Goal: Share content

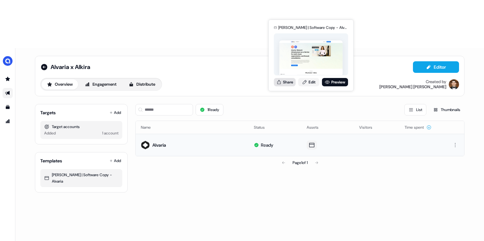
click at [290, 80] on button "Share" at bounding box center [285, 82] width 22 height 8
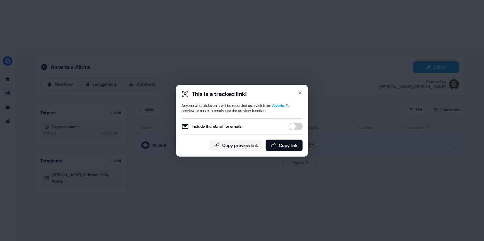
click at [293, 126] on button "Include thumbnail for emails" at bounding box center [296, 126] width 14 height 8
click at [285, 145] on button "Copy link" at bounding box center [284, 145] width 37 height 12
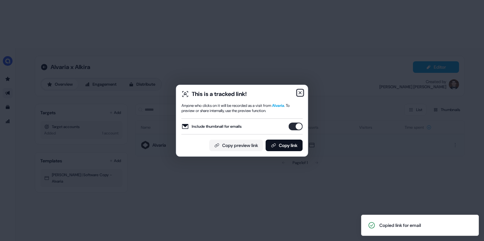
click at [300, 91] on icon "button" at bounding box center [300, 92] width 3 height 3
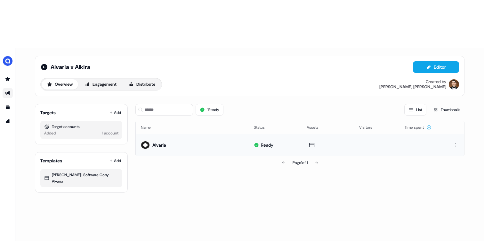
click at [282, 165] on div "Alvaria x Alkira Editor Overview Engagement Distribute Created by [PERSON_NAME]…" at bounding box center [249, 168] width 469 height 241
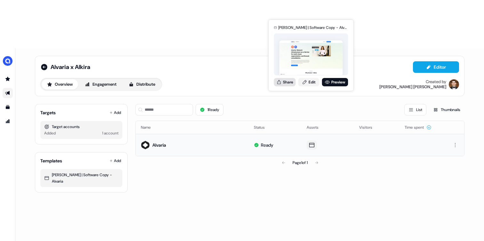
click at [287, 81] on button "Share" at bounding box center [285, 82] width 22 height 8
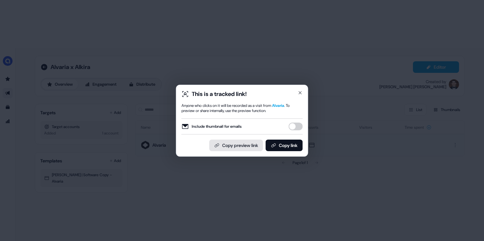
click at [240, 144] on button "Copy preview link" at bounding box center [237, 145] width 54 height 12
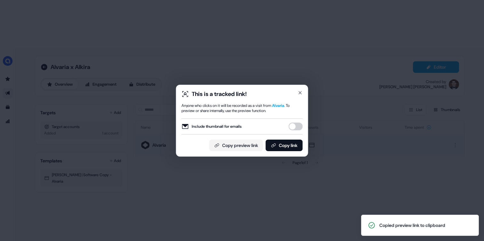
click at [445, 152] on div "This is a tracked link! Anyone who clicks on it will be recorded as a visit fro…" at bounding box center [242, 120] width 484 height 241
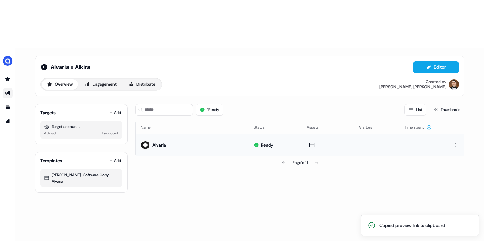
click at [239, 177] on div "Alvaria x Alkira Editor Overview Engagement Distribute Created by [PERSON_NAME]…" at bounding box center [249, 168] width 469 height 241
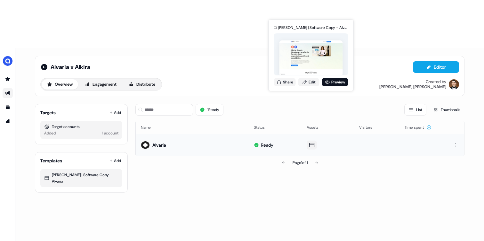
click at [309, 143] on icon at bounding box center [311, 145] width 5 height 4
click at [311, 142] on icon at bounding box center [312, 145] width 8 height 6
click at [285, 81] on button "Share" at bounding box center [285, 82] width 22 height 8
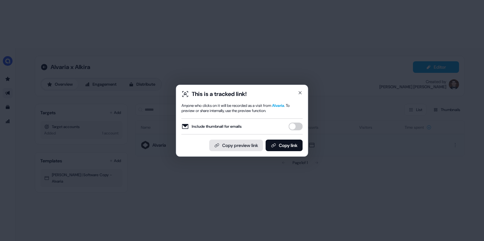
click at [241, 145] on button "Copy preview link" at bounding box center [237, 145] width 54 height 12
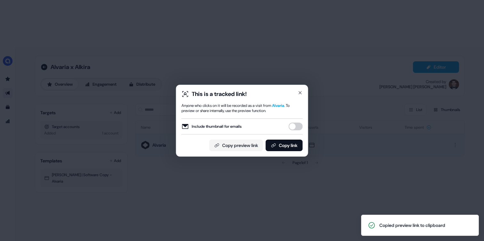
click at [316, 181] on div "This is a tracked link! Anyone who clicks on it will be recorded as a visit fro…" at bounding box center [242, 120] width 484 height 241
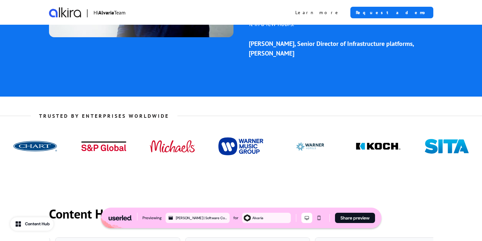
scroll to position [631, 0]
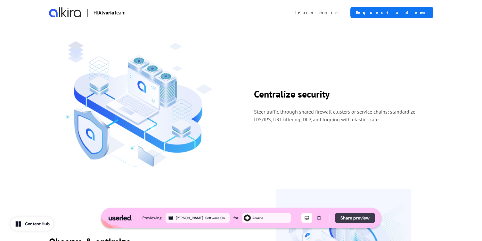
click at [353, 216] on button "Share preview" at bounding box center [355, 217] width 40 height 10
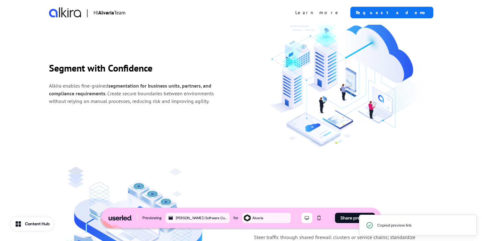
scroll to position [362, 0]
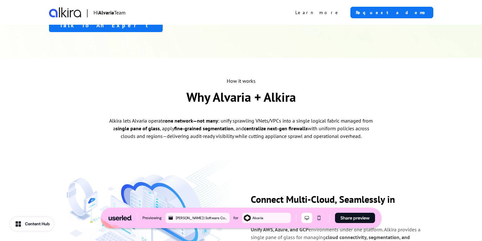
scroll to position [226, 0]
